Goal: Task Accomplishment & Management: Manage account settings

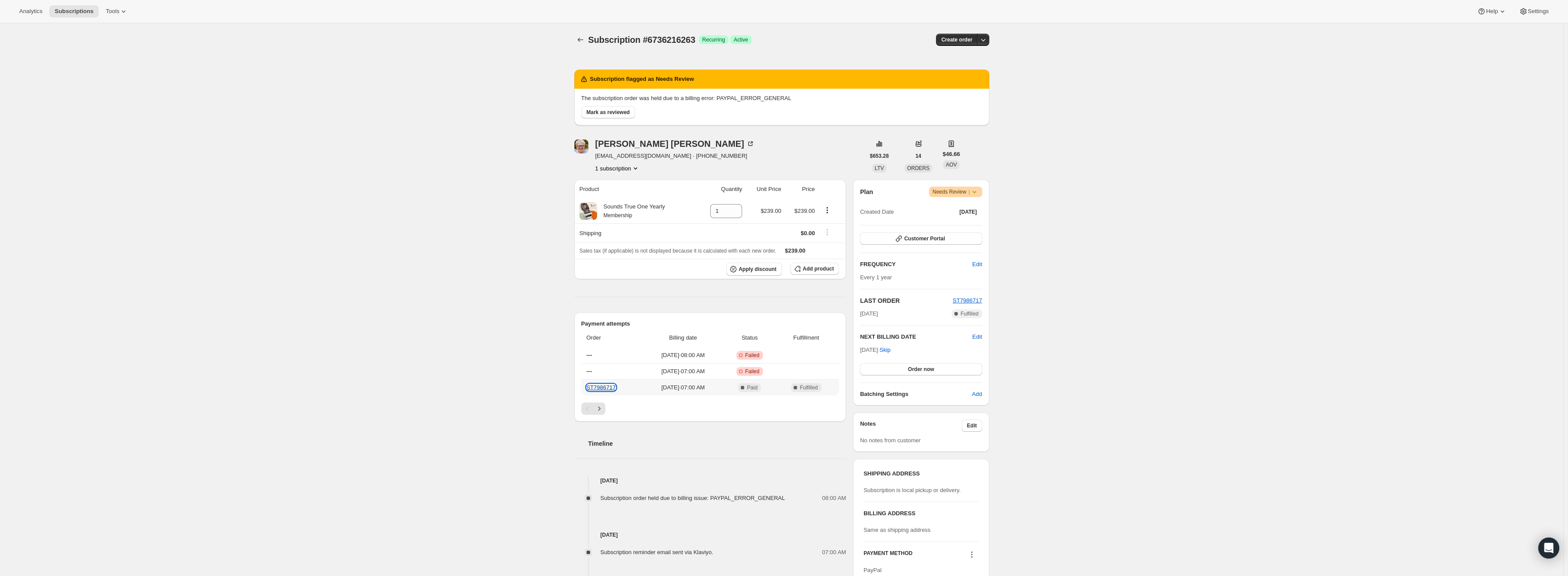
click at [612, 387] on link "ST7986717" at bounding box center [601, 387] width 29 height 7
click at [977, 197] on div "Plan Warning Needs Review | Created Date [DATE]" at bounding box center [921, 202] width 122 height 32
click at [977, 192] on icon at bounding box center [975, 192] width 9 height 9
click at [962, 222] on span "Cancel subscription" at bounding box center [959, 223] width 49 height 7
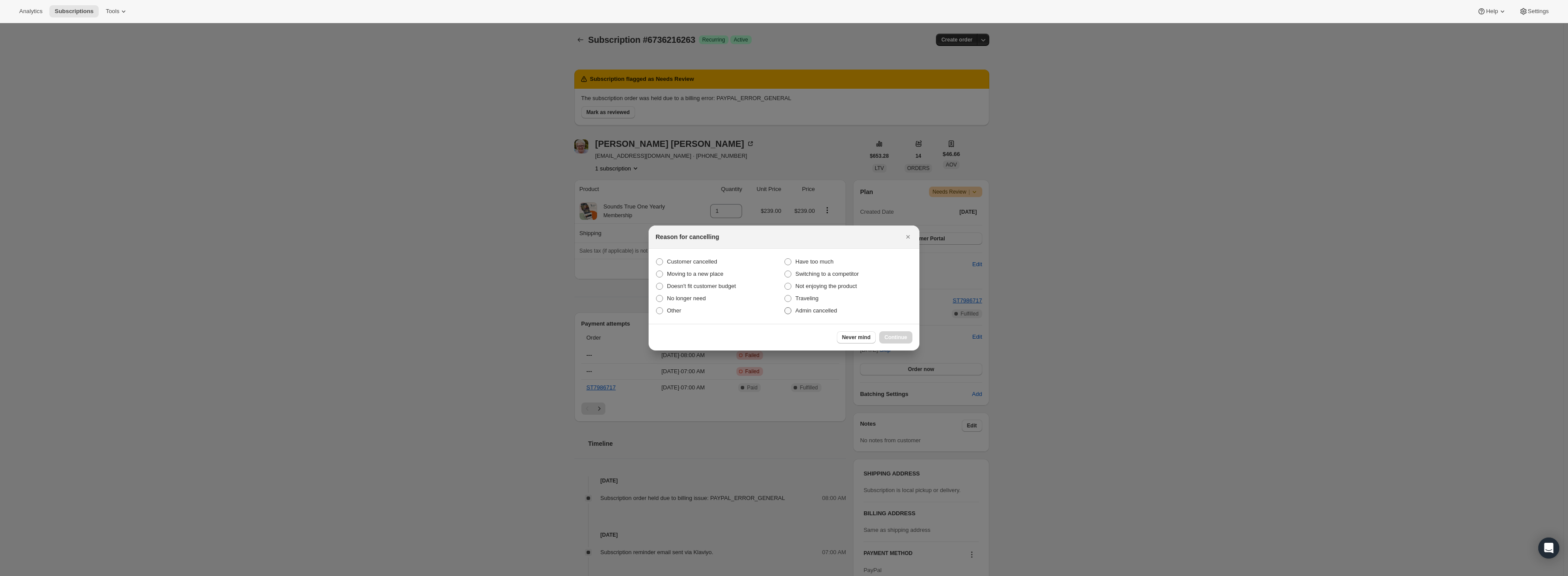
click at [825, 312] on span "Admin cancelled" at bounding box center [816, 310] width 41 height 7
click at [785, 307] on input "Admin cancelled" at bounding box center [785, 307] width 1 height 1
radio input "true"
click at [887, 340] on span "Continue" at bounding box center [895, 337] width 23 height 7
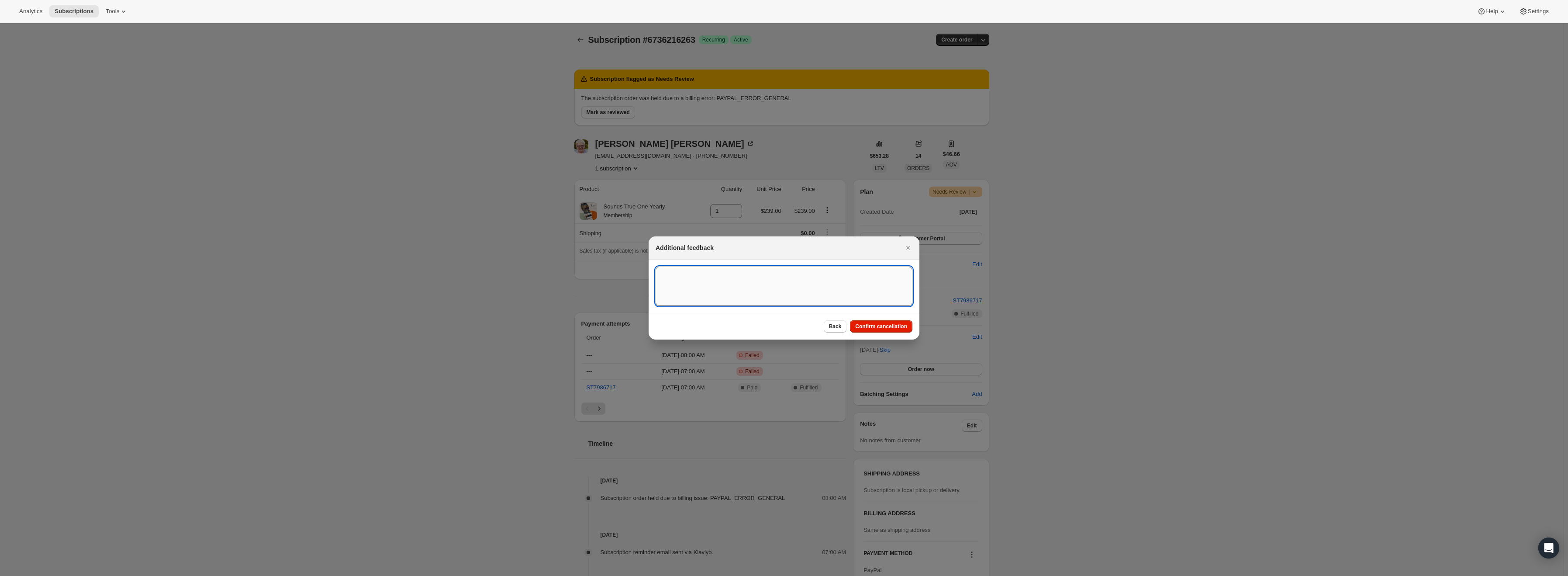
click at [805, 292] on textarea ":r15:" at bounding box center [784, 286] width 257 height 40
type textarea "PayPal Error"
click at [884, 330] on button "Confirm cancellation" at bounding box center [881, 326] width 63 height 12
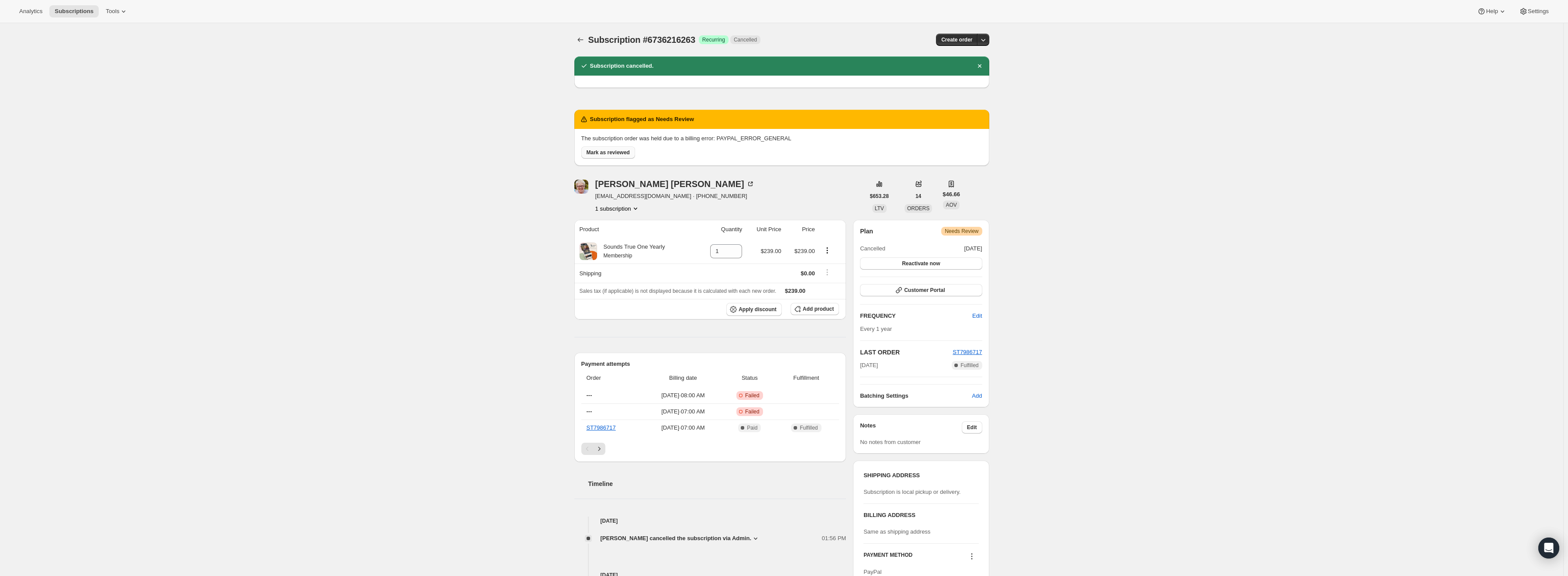
click at [605, 154] on span "Mark as reviewed" at bounding box center [608, 152] width 43 height 7
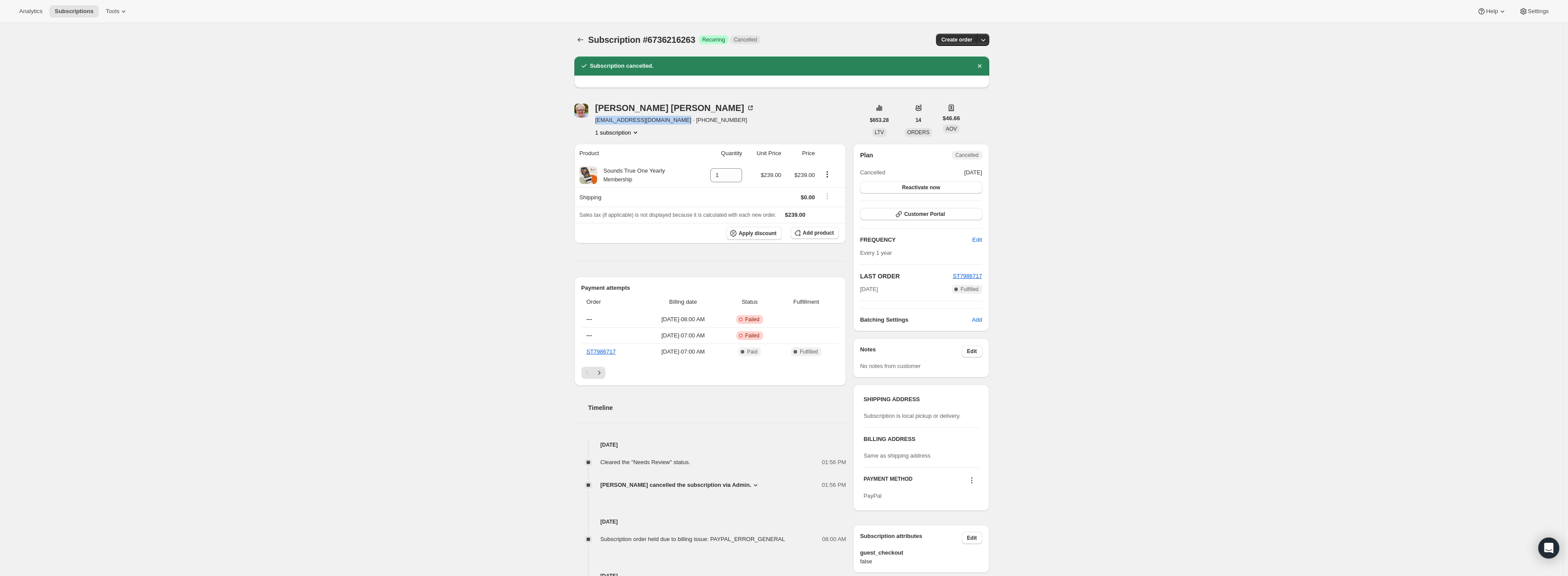
drag, startPoint x: 676, startPoint y: 120, endPoint x: 596, endPoint y: 123, distance: 80.1
click at [596, 123] on div "[PERSON_NAME] [EMAIL_ADDRESS][DOMAIN_NAME] · [PHONE_NUMBER] 1 subscription" at bounding box center [719, 120] width 290 height 33
copy span "[EMAIL_ADDRESS][DOMAIN_NAME]"
